Goal: Task Accomplishment & Management: Use online tool/utility

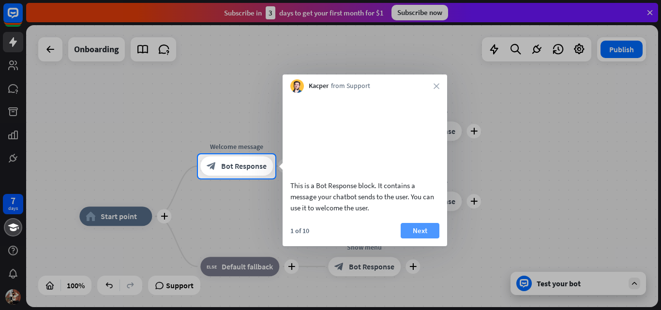
click at [423, 239] on button "Next" at bounding box center [420, 230] width 39 height 15
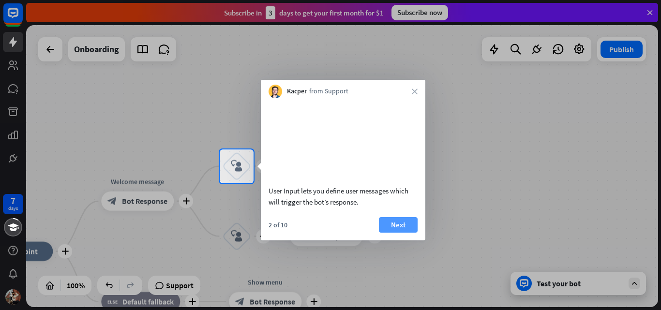
click at [404, 233] on button "Next" at bounding box center [398, 224] width 39 height 15
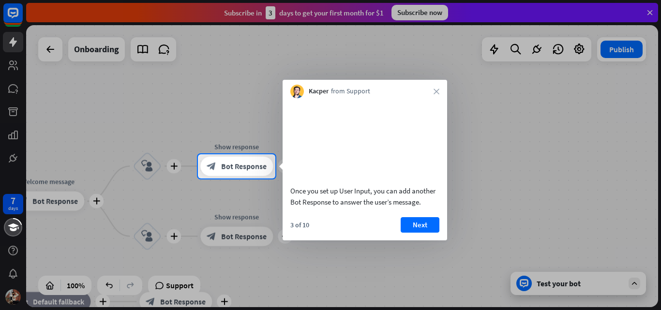
click at [418, 233] on button "Next" at bounding box center [420, 224] width 39 height 15
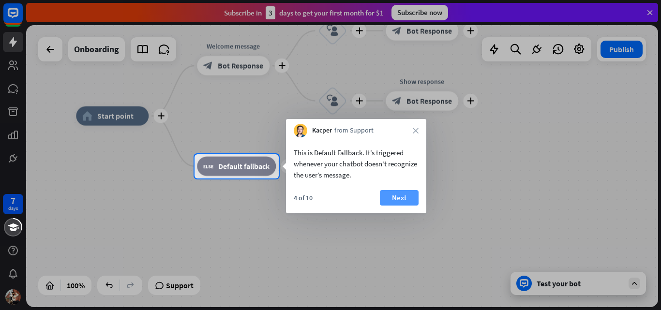
click at [399, 199] on button "Next" at bounding box center [399, 197] width 39 height 15
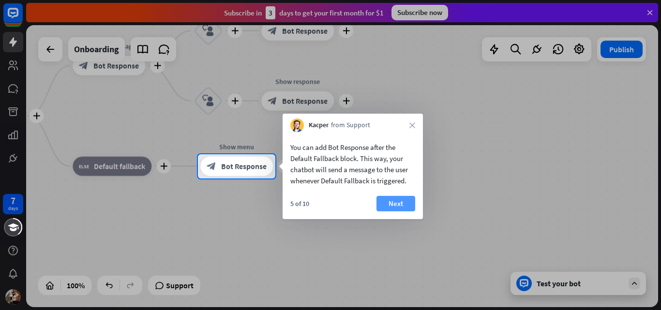
click at [395, 197] on button "Next" at bounding box center [396, 203] width 39 height 15
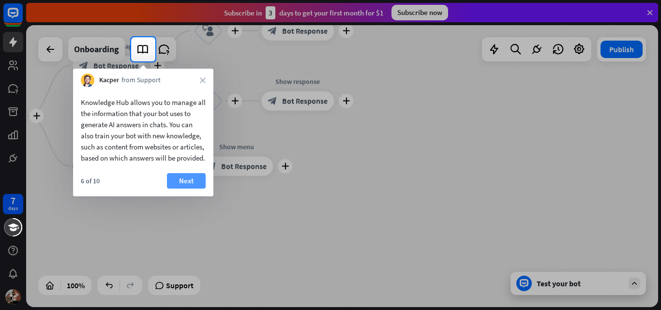
click at [181, 189] on button "Next" at bounding box center [186, 180] width 39 height 15
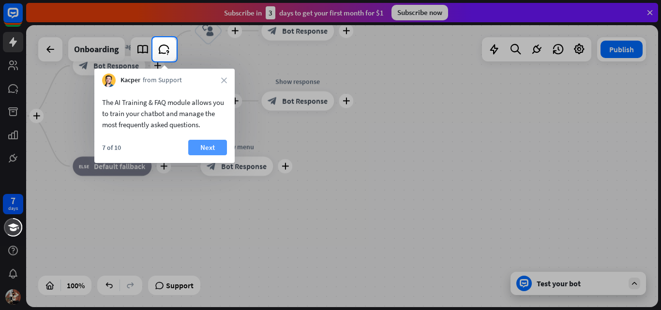
click at [196, 143] on button "Next" at bounding box center [207, 147] width 39 height 15
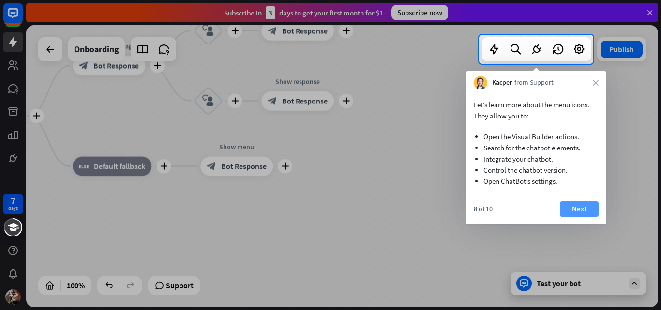
click at [574, 211] on button "Next" at bounding box center [579, 208] width 39 height 15
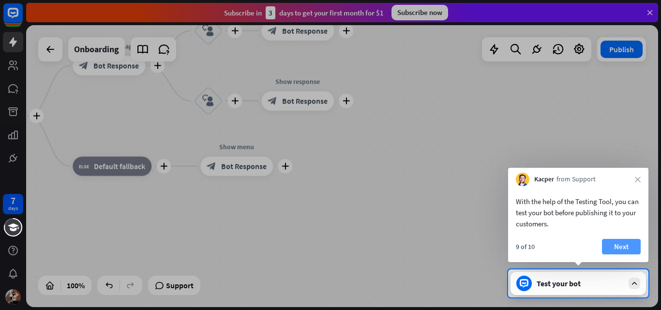
click at [627, 251] on button "Next" at bounding box center [621, 246] width 39 height 15
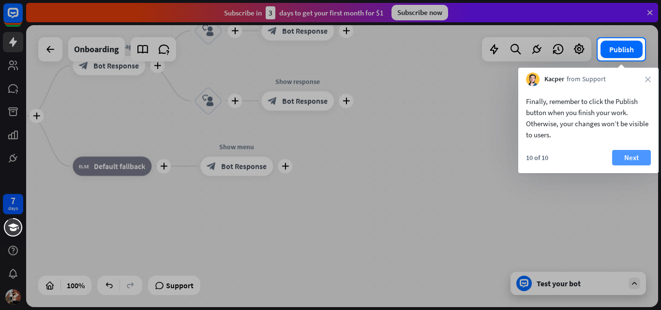
click at [637, 159] on button "Next" at bounding box center [631, 157] width 39 height 15
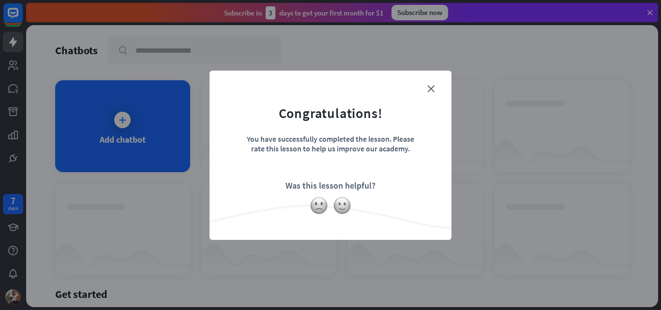
click at [428, 93] on form "Congratulations! You have successfully completed the lesson. Please rate this l…" at bounding box center [331, 141] width 218 height 116
click at [430, 91] on icon "close" at bounding box center [431, 88] width 7 height 7
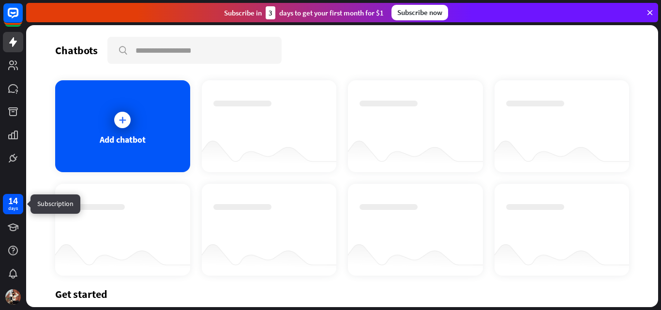
click at [13, 206] on div "days" at bounding box center [13, 208] width 10 height 7
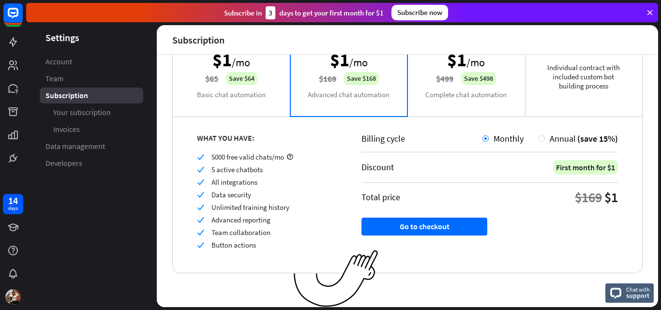
scroll to position [99, 0]
click at [539, 142] on div "Annual (save 15%)" at bounding box center [578, 138] width 79 height 11
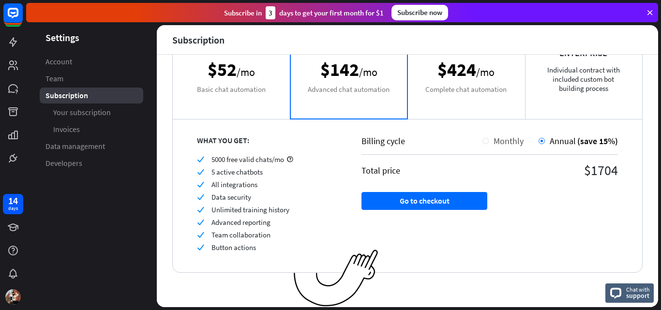
click at [483, 141] on div at bounding box center [486, 141] width 6 height 6
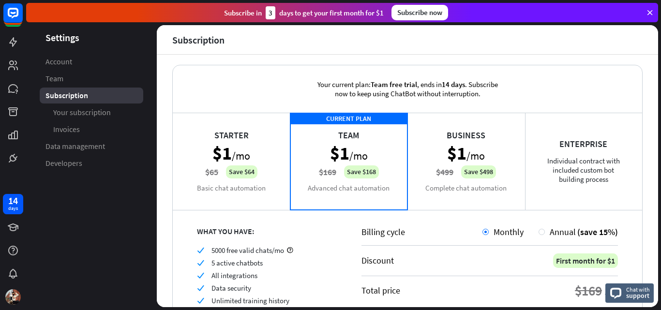
scroll to position [2, 0]
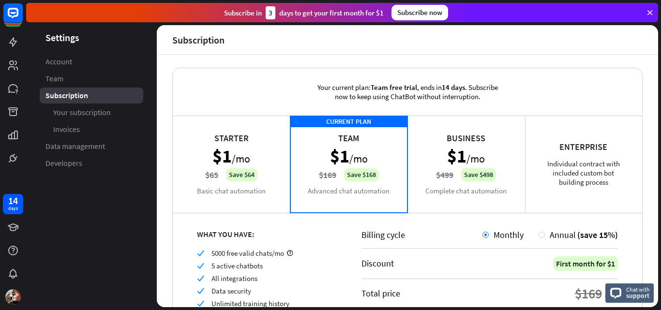
click at [459, 151] on div "Business $1 /mo $499 Save $498 Complete chat automation" at bounding box center [467, 164] width 118 height 97
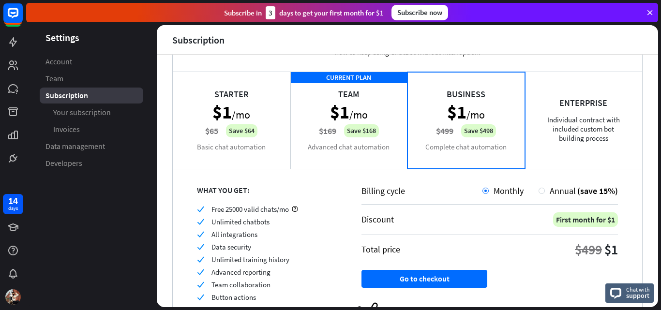
scroll to position [0, 0]
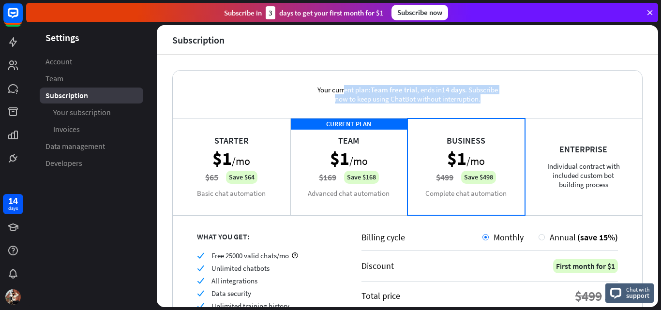
drag, startPoint x: 306, startPoint y: 88, endPoint x: 501, endPoint y: 96, distance: 195.8
click at [501, 96] on div "Your current plan: Team free trial , ends [DATE] . Subscribe now to keep using …" at bounding box center [408, 94] width 208 height 47
click at [249, 101] on div "Your current plan: Team free trial , ends [DATE] . Subscribe now to keep using …" at bounding box center [408, 94] width 470 height 47
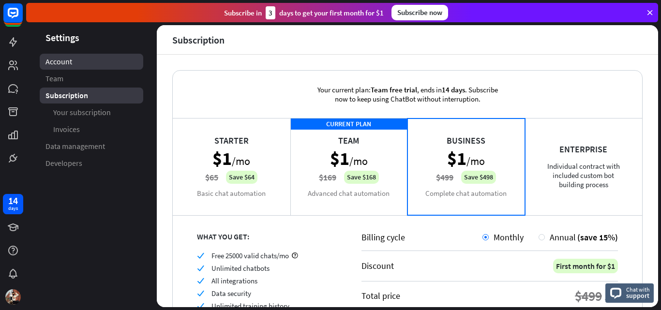
click at [50, 62] on span "Account" at bounding box center [59, 62] width 27 height 10
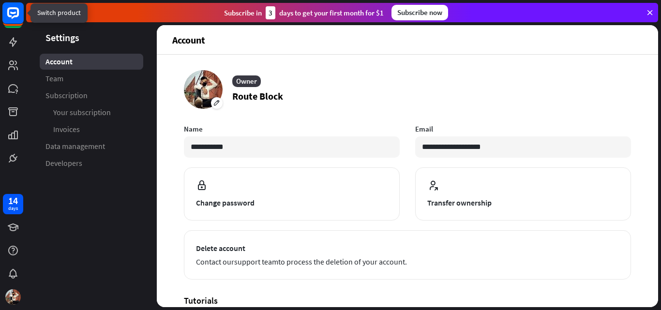
click at [9, 17] on rect at bounding box center [12, 12] width 21 height 21
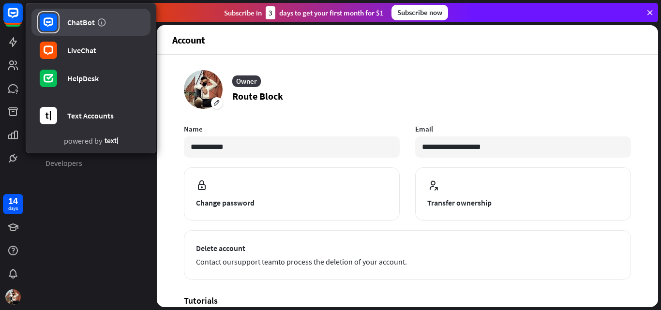
click at [63, 23] on link "ChatBot" at bounding box center [90, 22] width 119 height 27
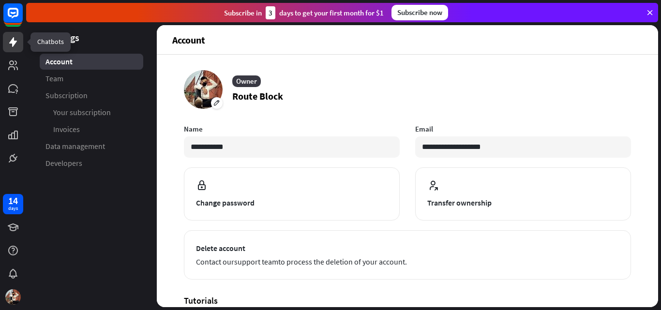
click at [11, 37] on icon at bounding box center [13, 42] width 12 height 12
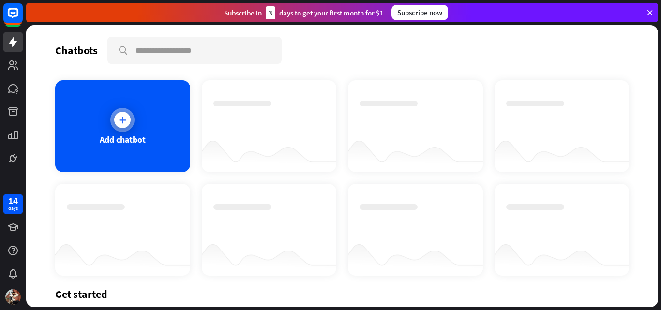
click at [112, 123] on div at bounding box center [122, 120] width 24 height 24
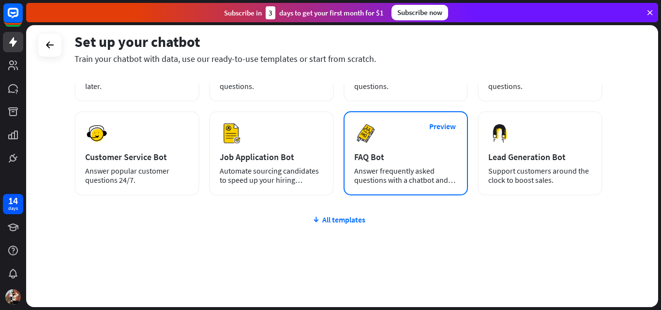
scroll to position [118, 0]
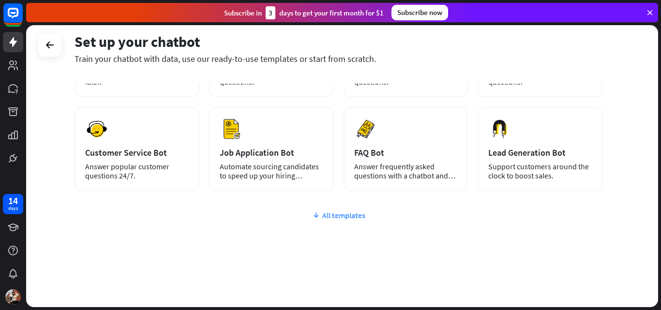
click at [327, 215] on div "All templates" at bounding box center [339, 216] width 528 height 10
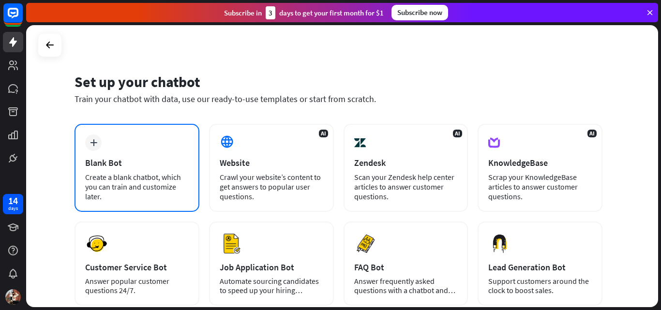
scroll to position [0, 0]
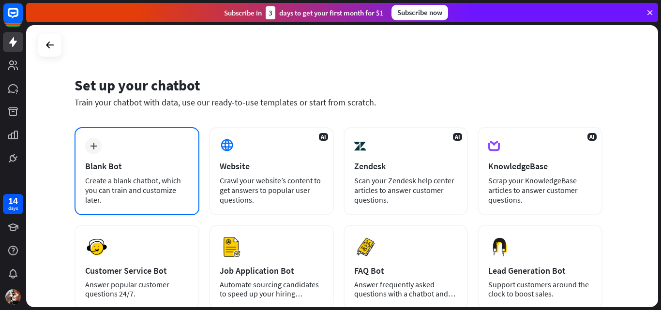
click at [119, 153] on div "plus Blank Bot Create a blank chatbot, which you can train and customize later." at bounding box center [137, 171] width 125 height 88
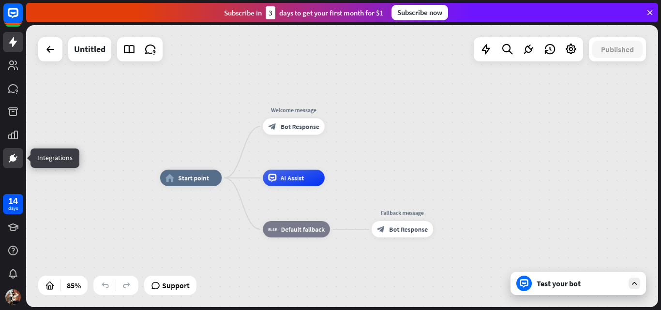
click at [14, 159] on icon at bounding box center [13, 158] width 6 height 6
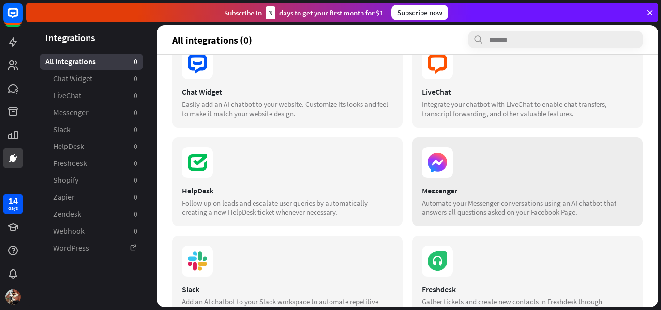
scroll to position [48, 0]
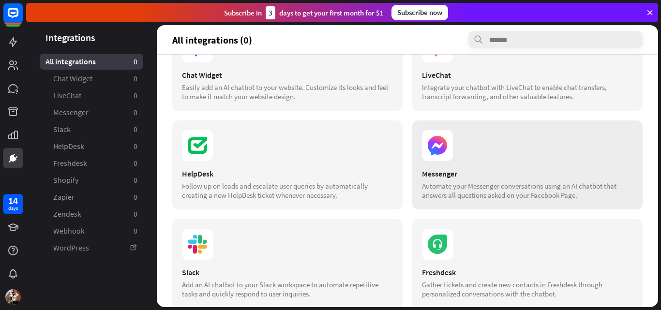
click at [456, 157] on section at bounding box center [527, 145] width 211 height 31
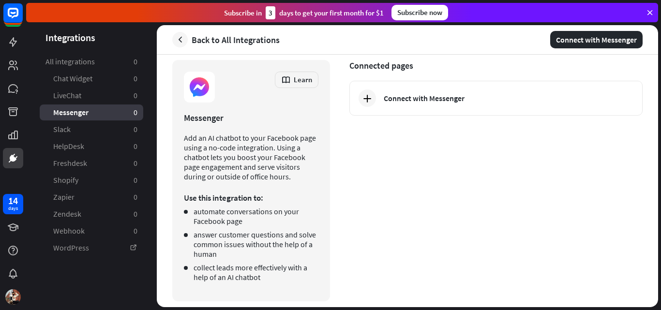
scroll to position [20, 0]
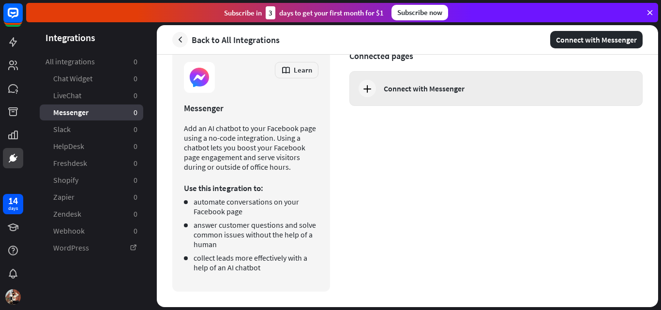
click at [374, 94] on div "Connect with Messenger" at bounding box center [496, 88] width 293 height 35
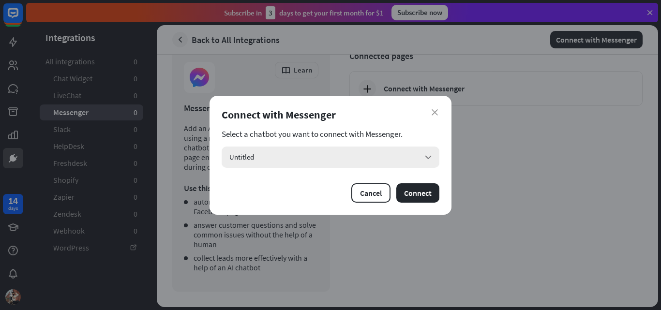
click at [330, 155] on div "Untitled arrow_down" at bounding box center [331, 157] width 218 height 21
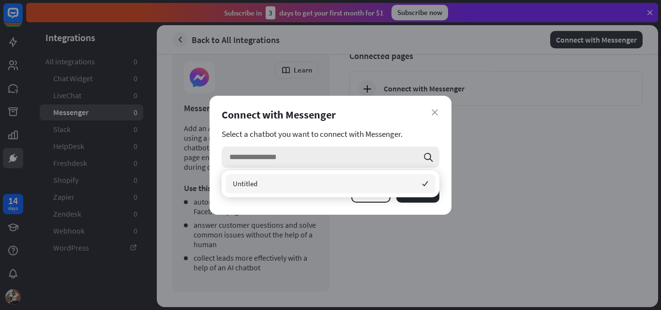
click at [285, 161] on input "search" at bounding box center [323, 157] width 189 height 21
click at [401, 115] on div "Connect with Messenger" at bounding box center [331, 115] width 218 height 14
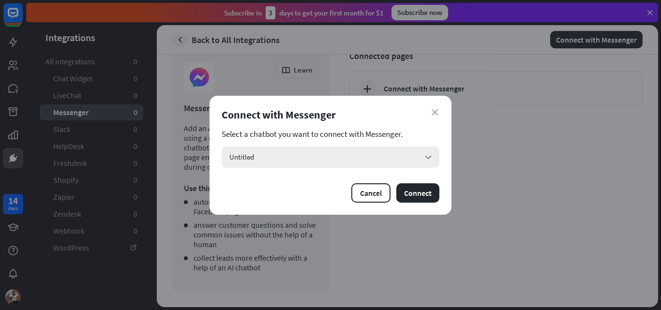
click at [273, 149] on div "Untitled arrow_down" at bounding box center [331, 157] width 218 height 21
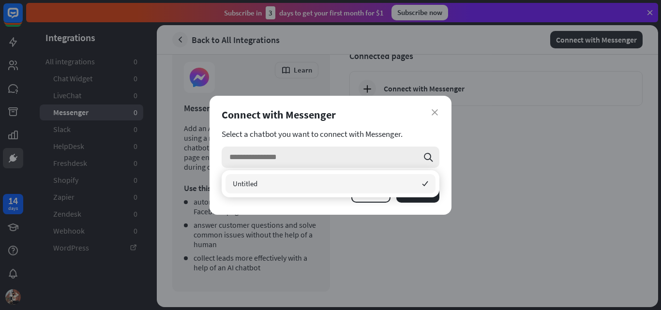
click at [240, 159] on input "search" at bounding box center [323, 157] width 189 height 21
paste input "**********"
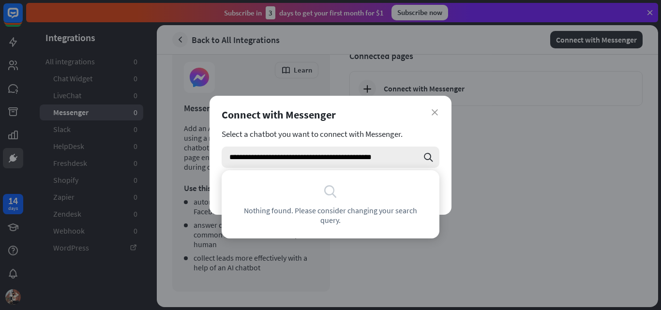
type input "**********"
click at [427, 155] on icon "search" at bounding box center [428, 157] width 11 height 11
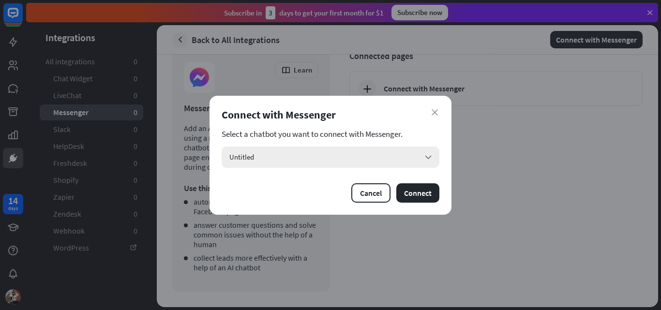
click at [339, 155] on div "Untitled arrow_down" at bounding box center [331, 157] width 218 height 21
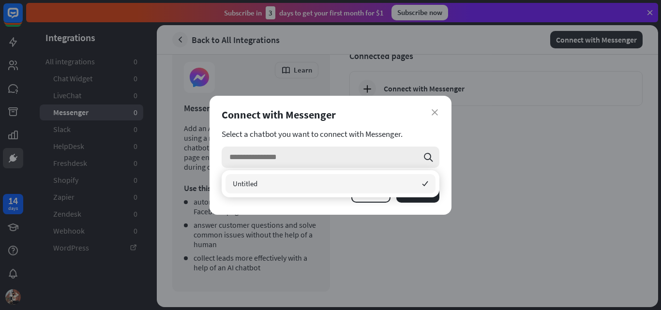
click at [260, 154] on input "search" at bounding box center [323, 157] width 189 height 21
type input "**********"
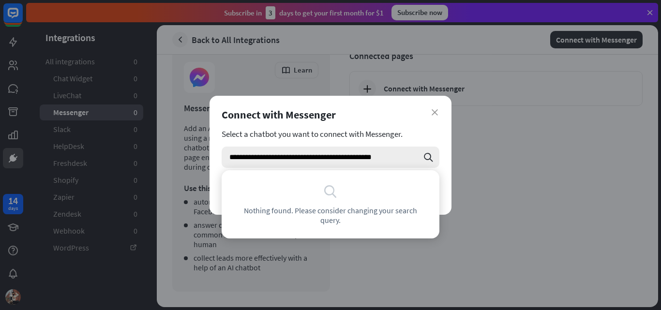
click at [286, 159] on input "**********" at bounding box center [323, 157] width 189 height 21
type input "*"
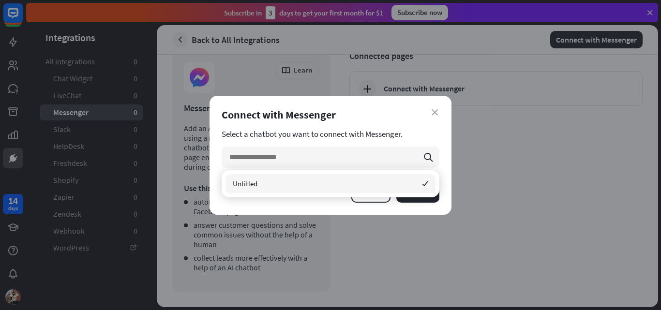
click at [430, 114] on div "Connect with Messenger" at bounding box center [331, 115] width 218 height 14
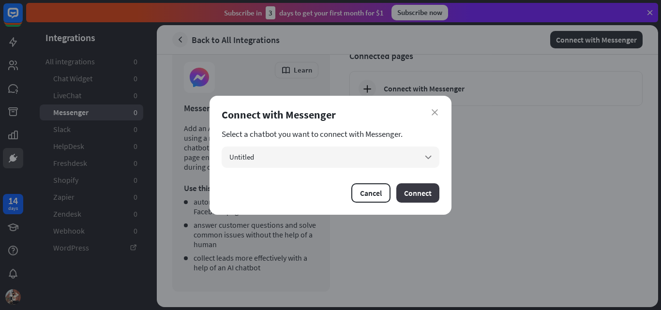
click at [410, 195] on button "Connect" at bounding box center [418, 192] width 43 height 19
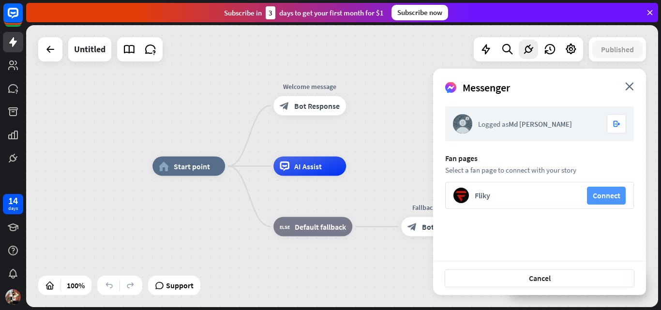
click at [598, 198] on button "Connect" at bounding box center [606, 196] width 39 height 18
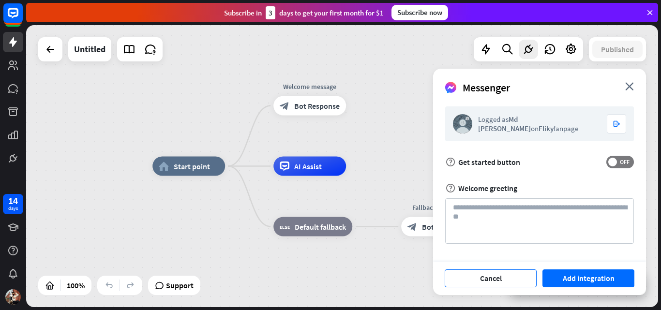
click at [498, 282] on button "Cancel" at bounding box center [491, 279] width 92 height 18
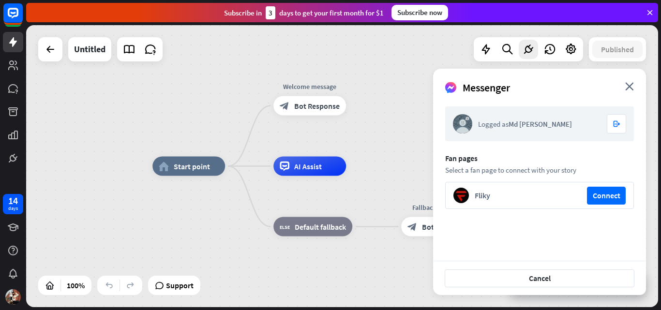
drag, startPoint x: 443, startPoint y: 171, endPoint x: 591, endPoint y: 171, distance: 147.2
click at [591, 171] on div "Logged as Md [PERSON_NAME] logout Fan pages Select a fan page to connect with y…" at bounding box center [539, 180] width 213 height 163
click at [551, 233] on div "Logged as Md [PERSON_NAME] logout Fan pages Select a fan page to connect with y…" at bounding box center [539, 190] width 189 height 167
click at [187, 174] on div "home_2 Start point" at bounding box center [189, 166] width 73 height 19
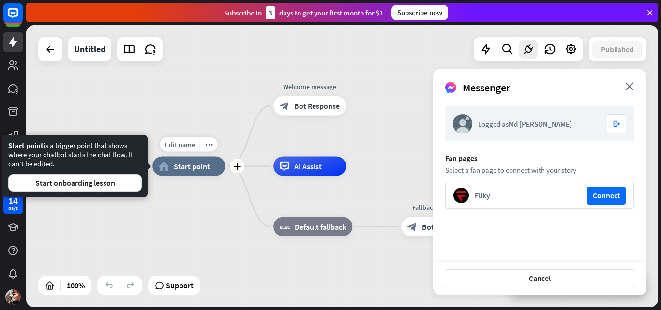
click at [187, 174] on div "home_2 Start point" at bounding box center [189, 166] width 73 height 19
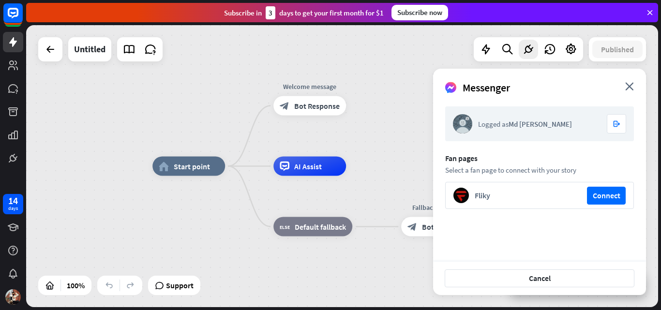
click at [308, 269] on div "home_2 Start point Welcome message block_bot_response Bot Response AI Assist Ed…" at bounding box center [469, 308] width 632 height 282
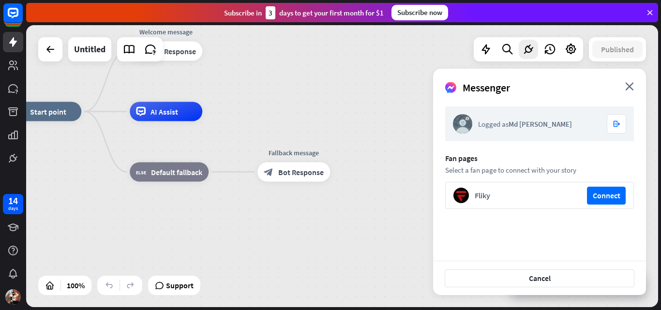
drag, startPoint x: 344, startPoint y: 269, endPoint x: 200, endPoint y: 214, distance: 153.9
click at [200, 214] on div "home_2 Start point Welcome message block_bot_response Bot Response AI Assist bl…" at bounding box center [325, 253] width 632 height 282
click at [295, 231] on div "home_2 Start point Welcome message block_bot_response Bot Response AI Assist bl…" at bounding box center [325, 253] width 632 height 282
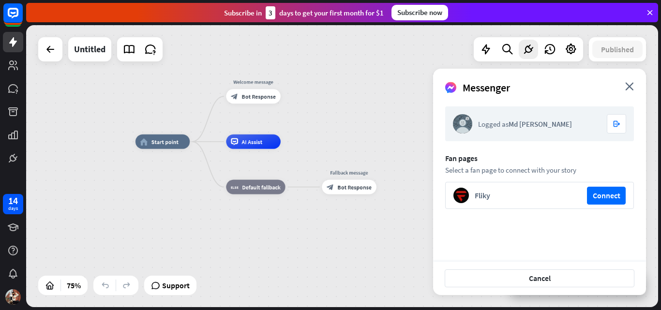
drag, startPoint x: 243, startPoint y: 254, endPoint x: 295, endPoint y: 254, distance: 52.3
click at [295, 254] on div "home_2 Start point Welcome message block_bot_response Bot Response AI Assist bl…" at bounding box center [373, 248] width 474 height 212
click at [256, 94] on span "Bot Response" at bounding box center [259, 96] width 34 height 7
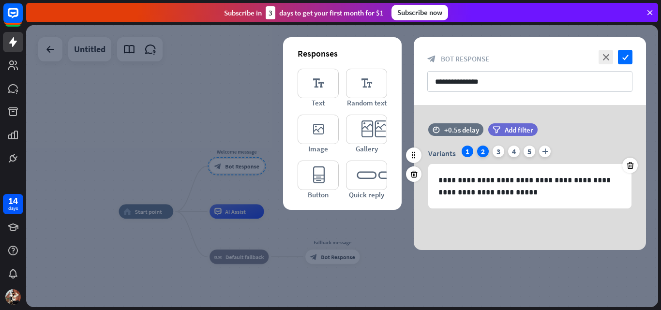
click at [478, 153] on div "2" at bounding box center [483, 152] width 12 height 12
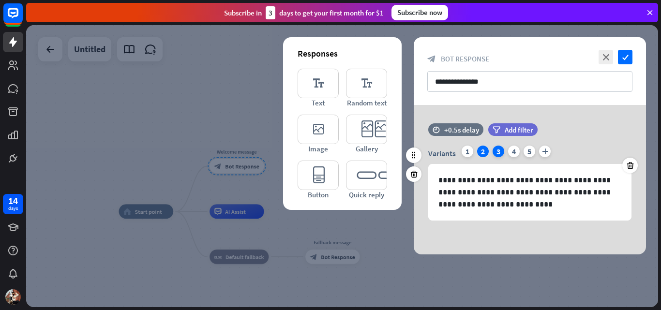
click at [498, 153] on div "3" at bounding box center [499, 152] width 12 height 12
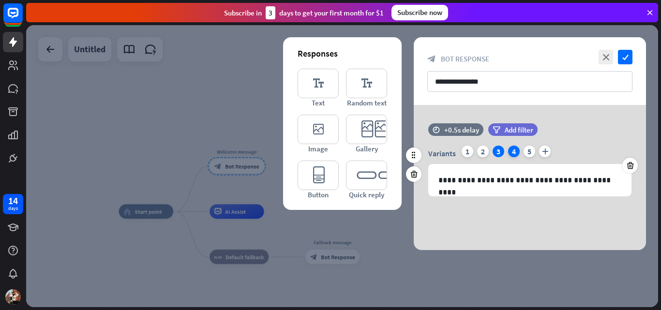
click at [516, 153] on div "4" at bounding box center [514, 152] width 12 height 12
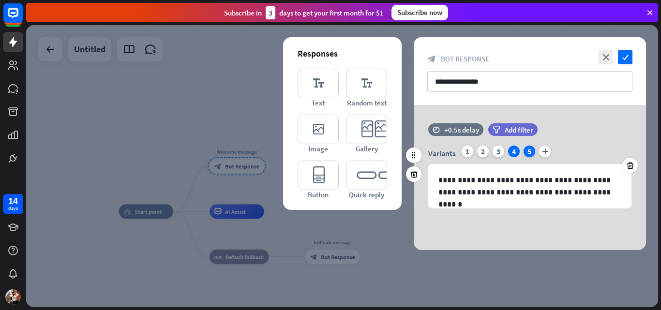
click at [530, 152] on div "5" at bounding box center [530, 152] width 12 height 12
click at [469, 153] on div "1" at bounding box center [468, 152] width 12 height 12
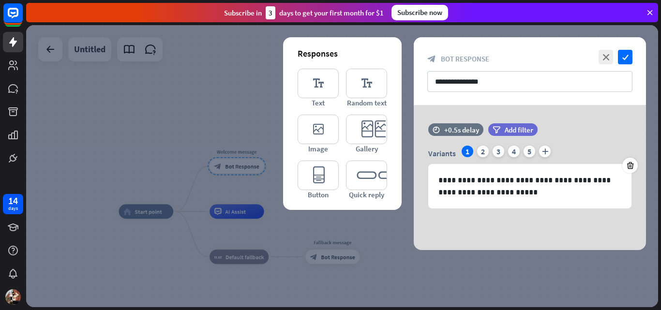
click at [240, 100] on div at bounding box center [342, 166] width 632 height 282
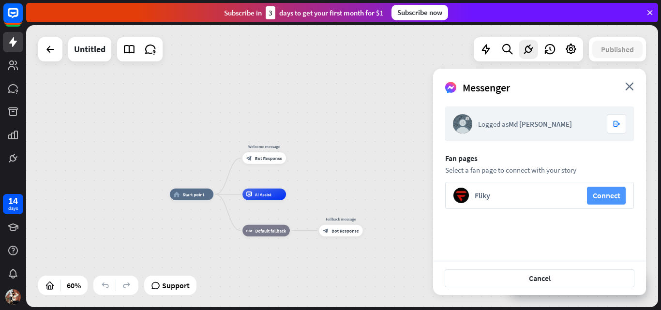
click at [600, 196] on button "Connect" at bounding box center [606, 196] width 39 height 18
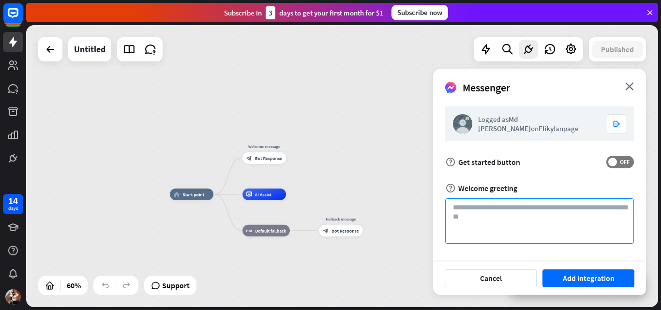
click at [482, 209] on textarea at bounding box center [539, 222] width 189 height 46
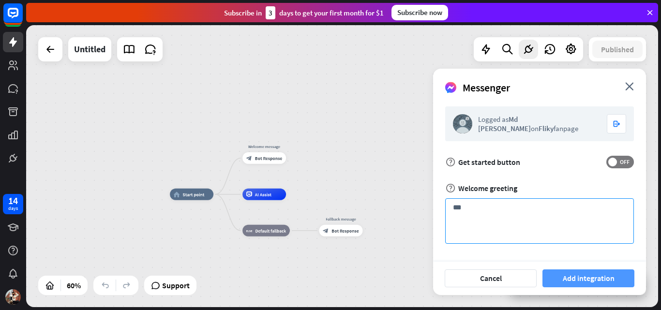
type textarea "***"
click at [589, 285] on button "Add integration" at bounding box center [589, 279] width 92 height 18
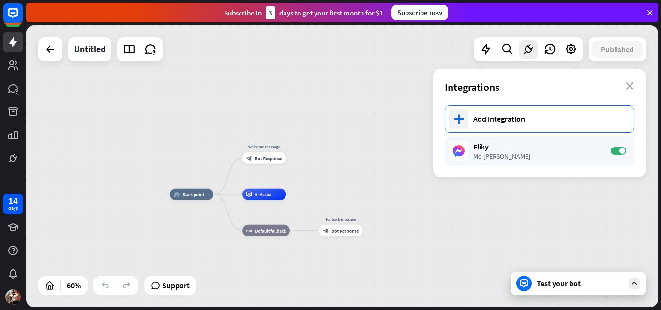
click at [534, 119] on div "Add integration" at bounding box center [549, 119] width 151 height 10
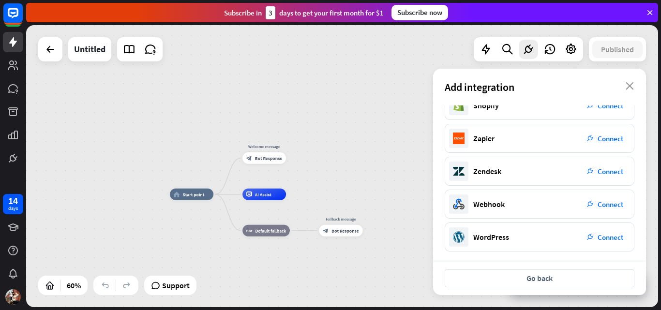
scroll to position [214, 0]
click at [627, 87] on icon "close" at bounding box center [630, 86] width 8 height 8
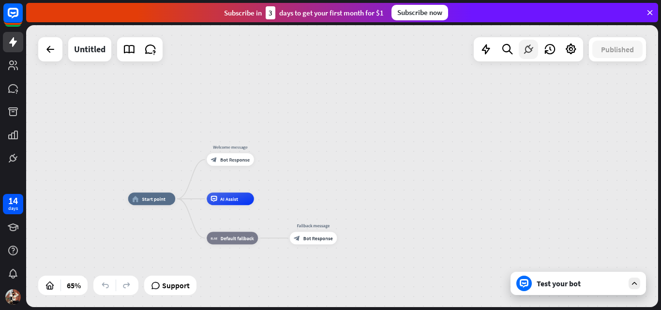
click at [522, 54] on icon at bounding box center [528, 49] width 13 height 13
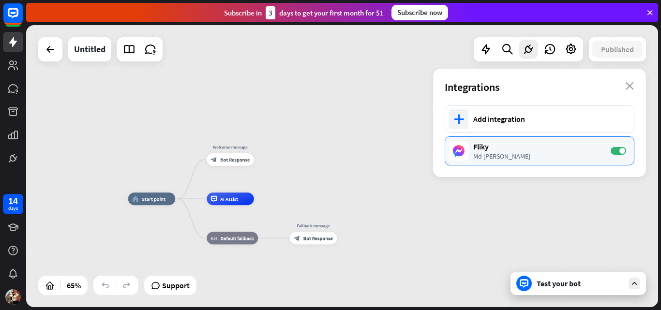
click at [498, 152] on div "Md [PERSON_NAME]" at bounding box center [538, 156] width 128 height 9
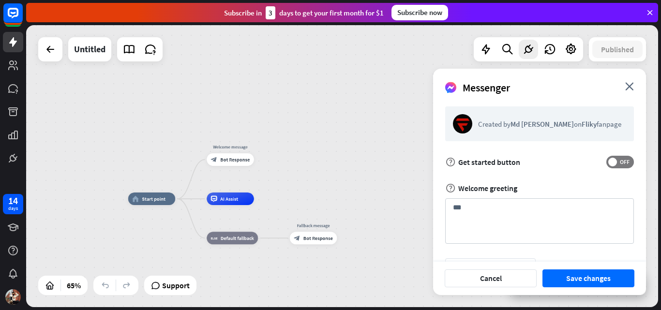
drag, startPoint x: 575, startPoint y: 125, endPoint x: 549, endPoint y: 126, distance: 26.2
click at [574, 125] on div "Created by Md [PERSON_NAME] on Fliky fanpage" at bounding box center [552, 124] width 148 height 9
click at [544, 126] on div "Created by Md [PERSON_NAME] on Fliky fanpage" at bounding box center [552, 124] width 148 height 9
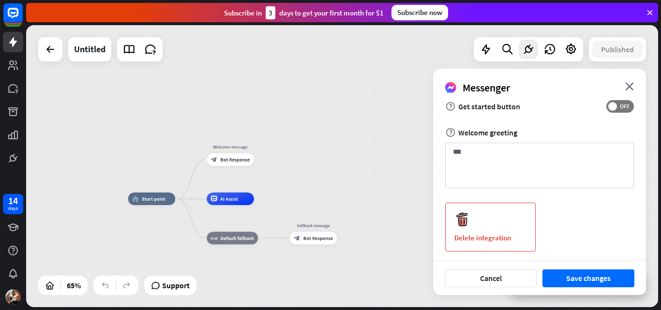
scroll to position [58, 0]
click at [486, 230] on div "Delete integration" at bounding box center [490, 225] width 91 height 49
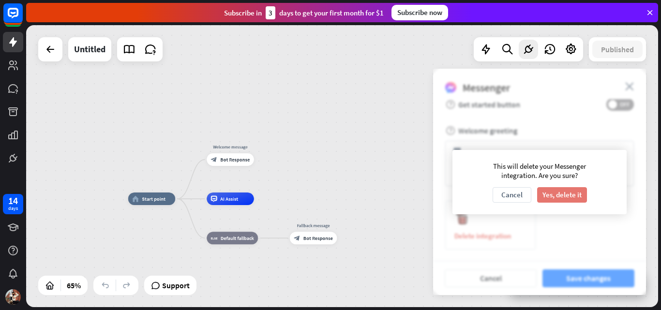
click at [564, 196] on button "Yes, delete it" at bounding box center [562, 194] width 50 height 15
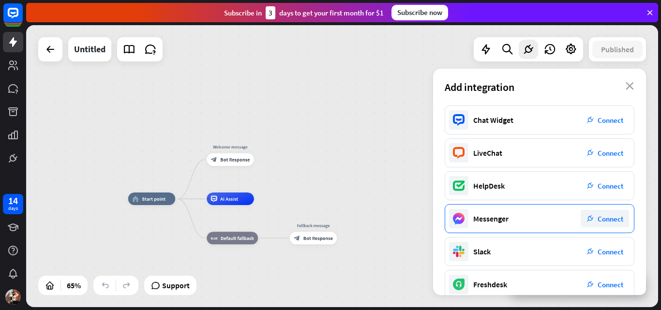
click at [460, 219] on icon at bounding box center [459, 219] width 7 height 4
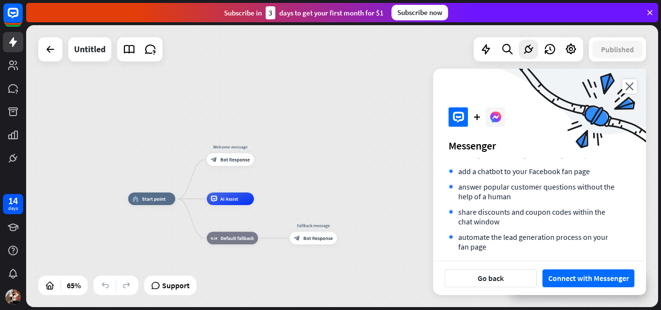
scroll to position [99, 0]
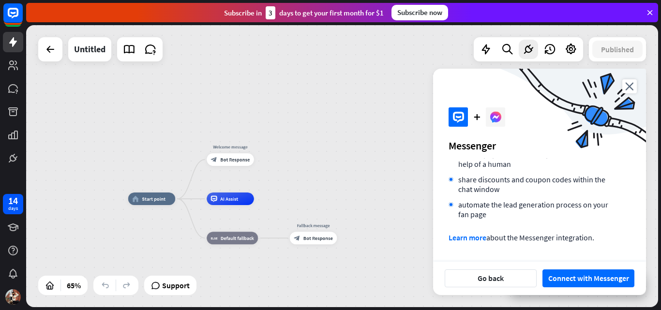
click at [389, 139] on div "home_2 Start point Welcome message block_bot_response Bot Response AI Assist bl…" at bounding box center [342, 166] width 632 height 282
click at [391, 80] on div "home_2 Start point Welcome message block_bot_response Bot Response AI Assist bl…" at bounding box center [342, 166] width 632 height 282
click at [488, 285] on button "Go back" at bounding box center [491, 279] width 92 height 18
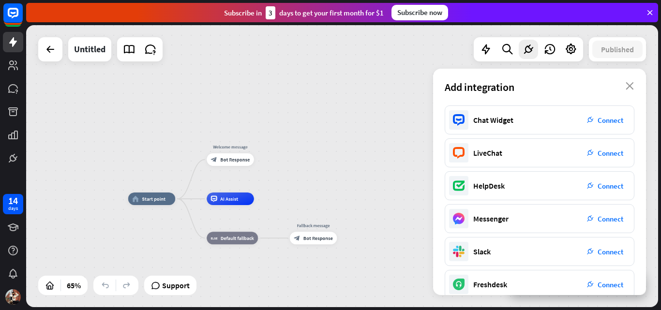
click at [634, 86] on div "Add integration close" at bounding box center [539, 87] width 213 height 37
click at [629, 83] on icon "close" at bounding box center [630, 86] width 8 height 8
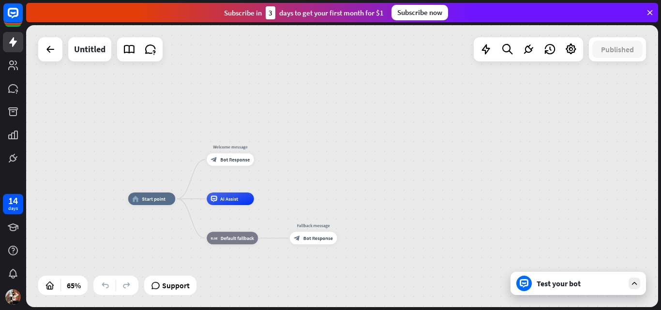
click at [566, 284] on div "Test your bot" at bounding box center [580, 284] width 87 height 10
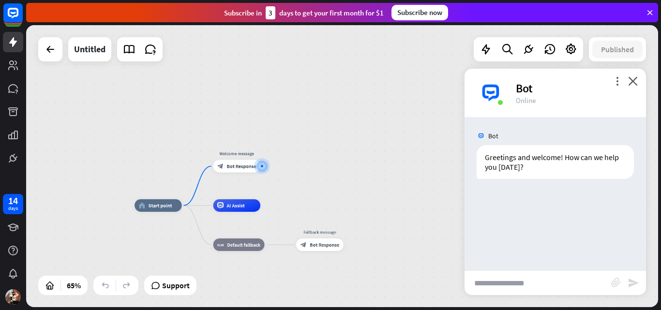
click at [502, 286] on input "text" at bounding box center [538, 283] width 147 height 24
type input "***"
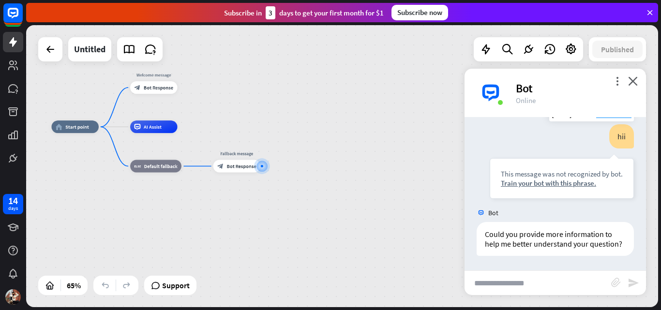
scroll to position [88, 0]
click at [512, 287] on input "text" at bounding box center [538, 283] width 147 height 24
type input "*****"
click at [540, 214] on span "Show JSON" at bounding box center [541, 212] width 35 height 9
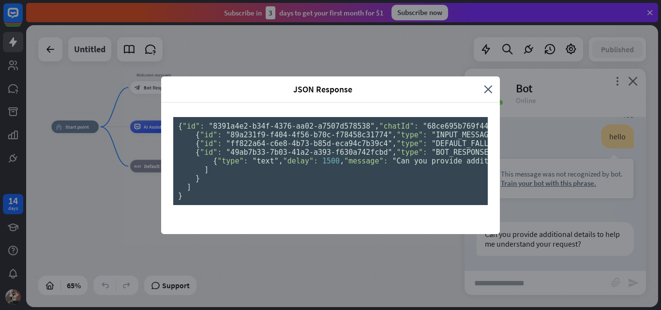
scroll to position [0, 0]
click at [484, 84] on icon "close" at bounding box center [488, 89] width 9 height 11
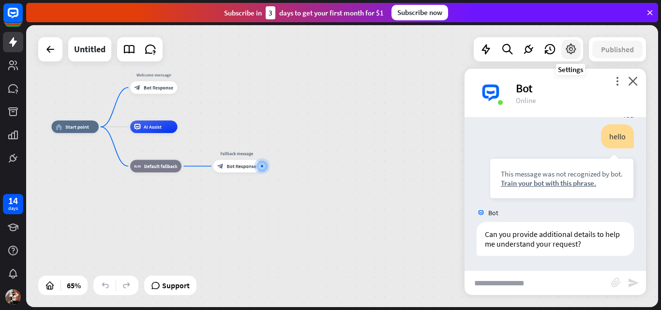
click at [572, 54] on icon at bounding box center [571, 49] width 13 height 13
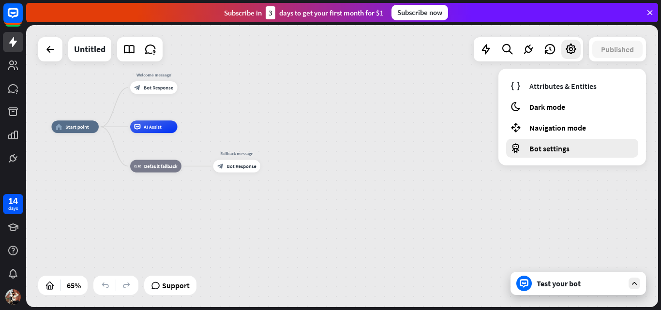
click at [545, 152] on span "Bot settings" at bounding box center [550, 149] width 40 height 10
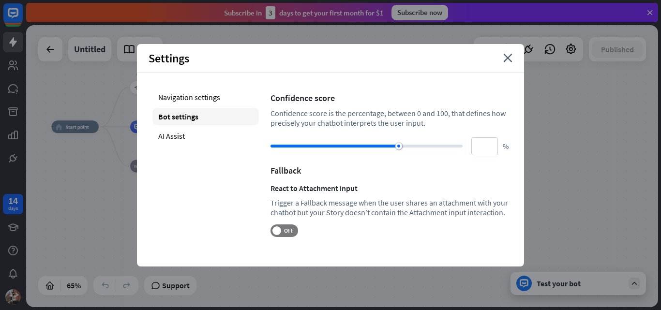
click at [506, 63] on div "Settings close" at bounding box center [330, 58] width 387 height 29
click at [509, 62] on div "Settings close" at bounding box center [330, 58] width 387 height 29
click at [506, 59] on icon "close" at bounding box center [508, 58] width 9 height 9
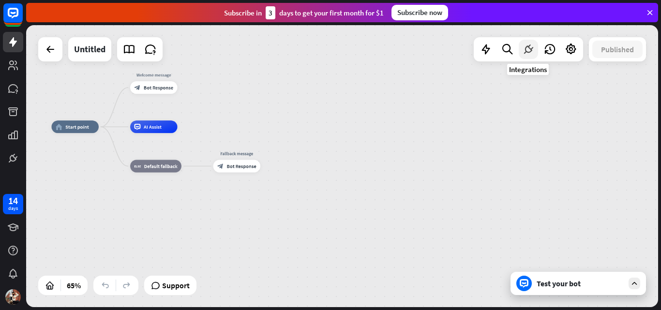
click at [522, 53] on icon at bounding box center [528, 49] width 13 height 13
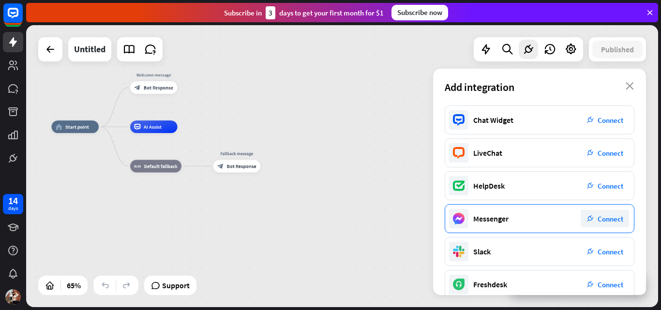
click at [487, 206] on div "Messenger plug_integration Connect" at bounding box center [540, 218] width 190 height 29
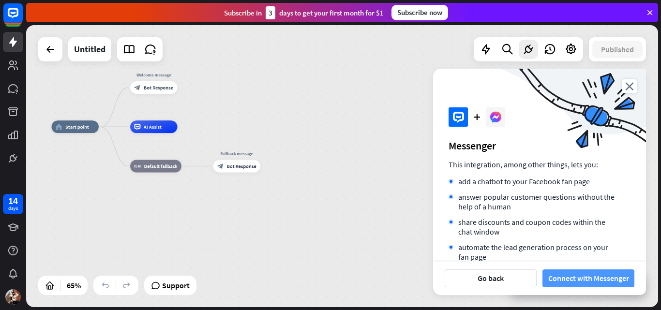
scroll to position [97, 0]
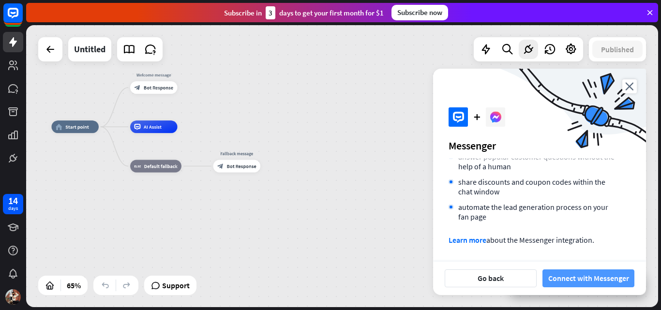
click at [573, 283] on button "Connect with Messenger" at bounding box center [589, 279] width 92 height 18
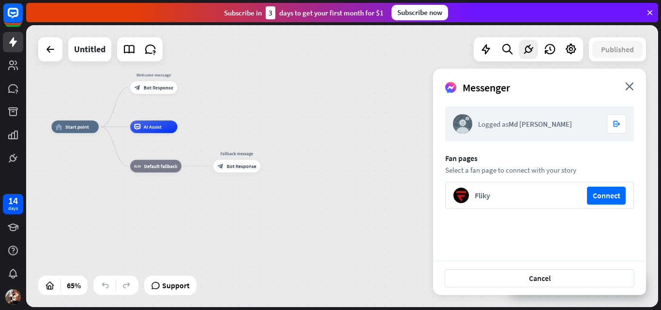
click at [621, 120] on div "logout" at bounding box center [616, 123] width 19 height 19
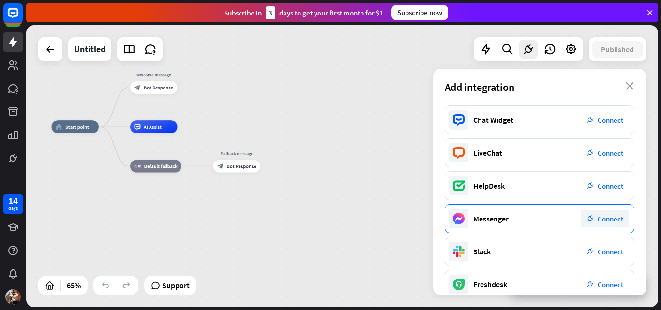
click at [529, 220] on div "Messenger plug_integration Connect" at bounding box center [540, 218] width 190 height 29
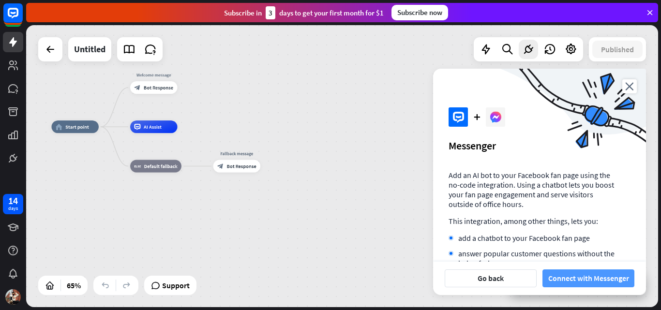
click at [574, 287] on button "Connect with Messenger" at bounding box center [589, 279] width 92 height 18
